Goal: Check status: Check status

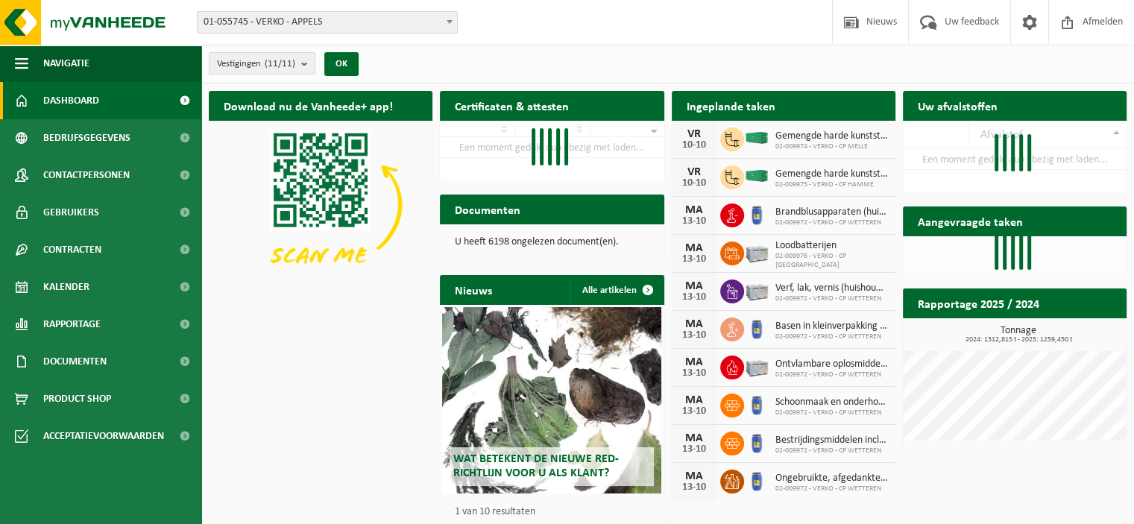
click at [449, 24] on span at bounding box center [449, 21] width 15 height 19
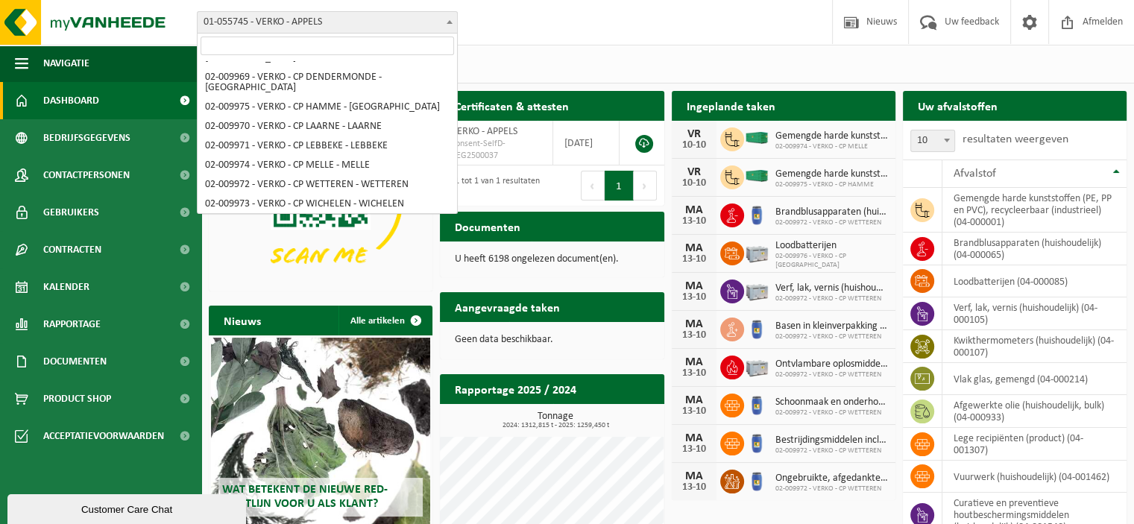
scroll to position [84, 0]
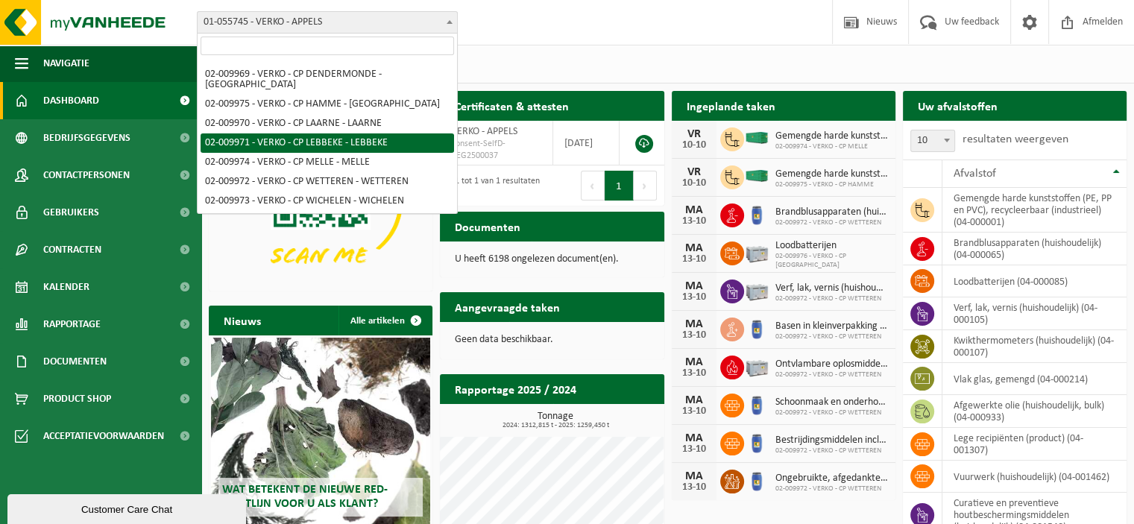
select select "1963"
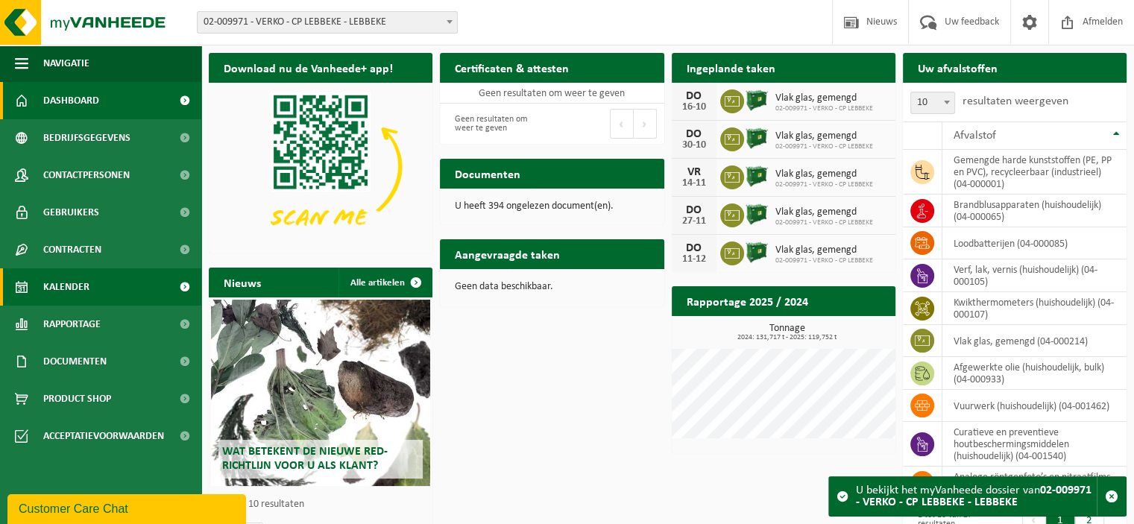
click at [89, 297] on link "Kalender" at bounding box center [100, 286] width 201 height 37
